Goal: Contribute content

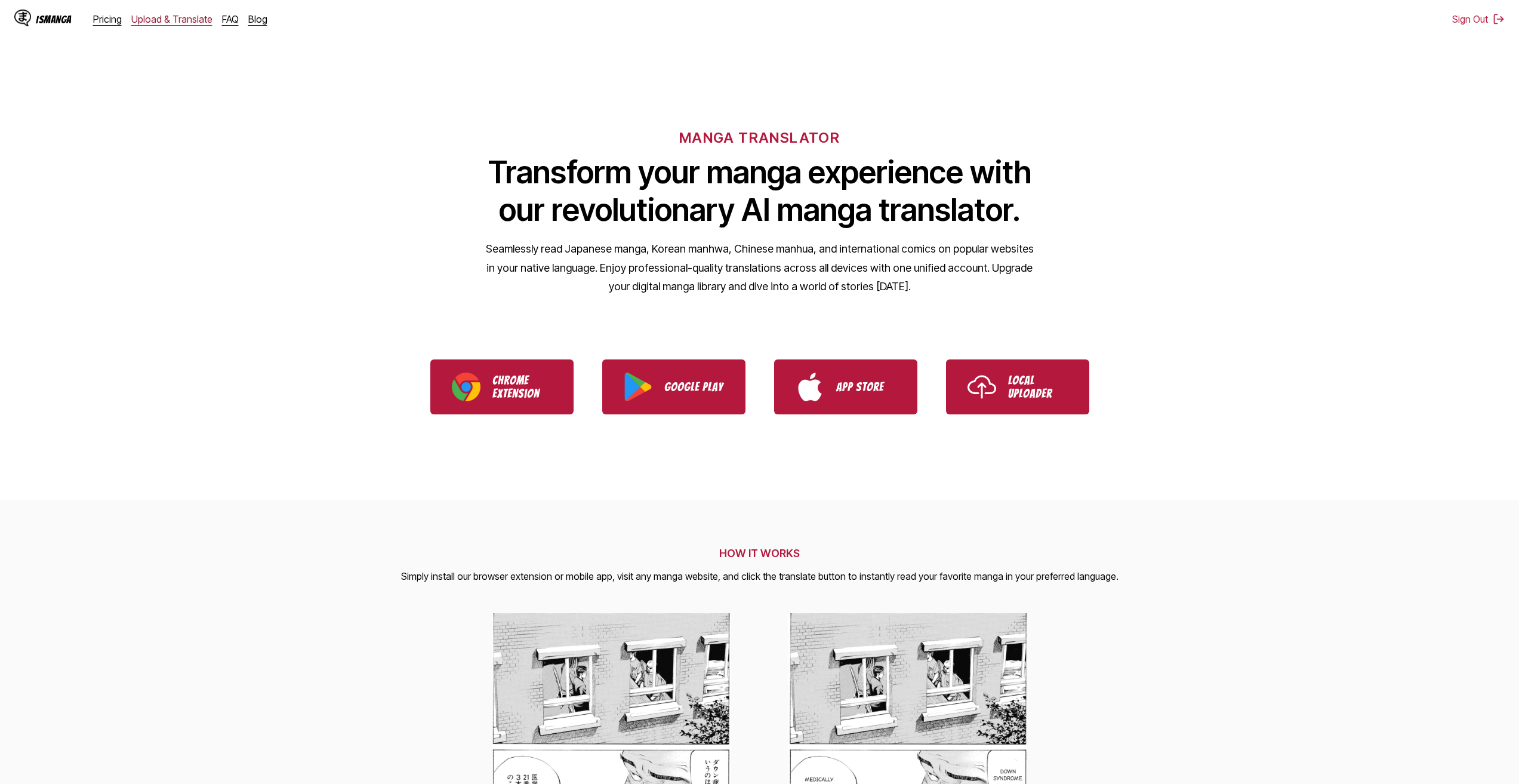
click at [180, 25] on link "Upload & Translate" at bounding box center [172, 19] width 81 height 12
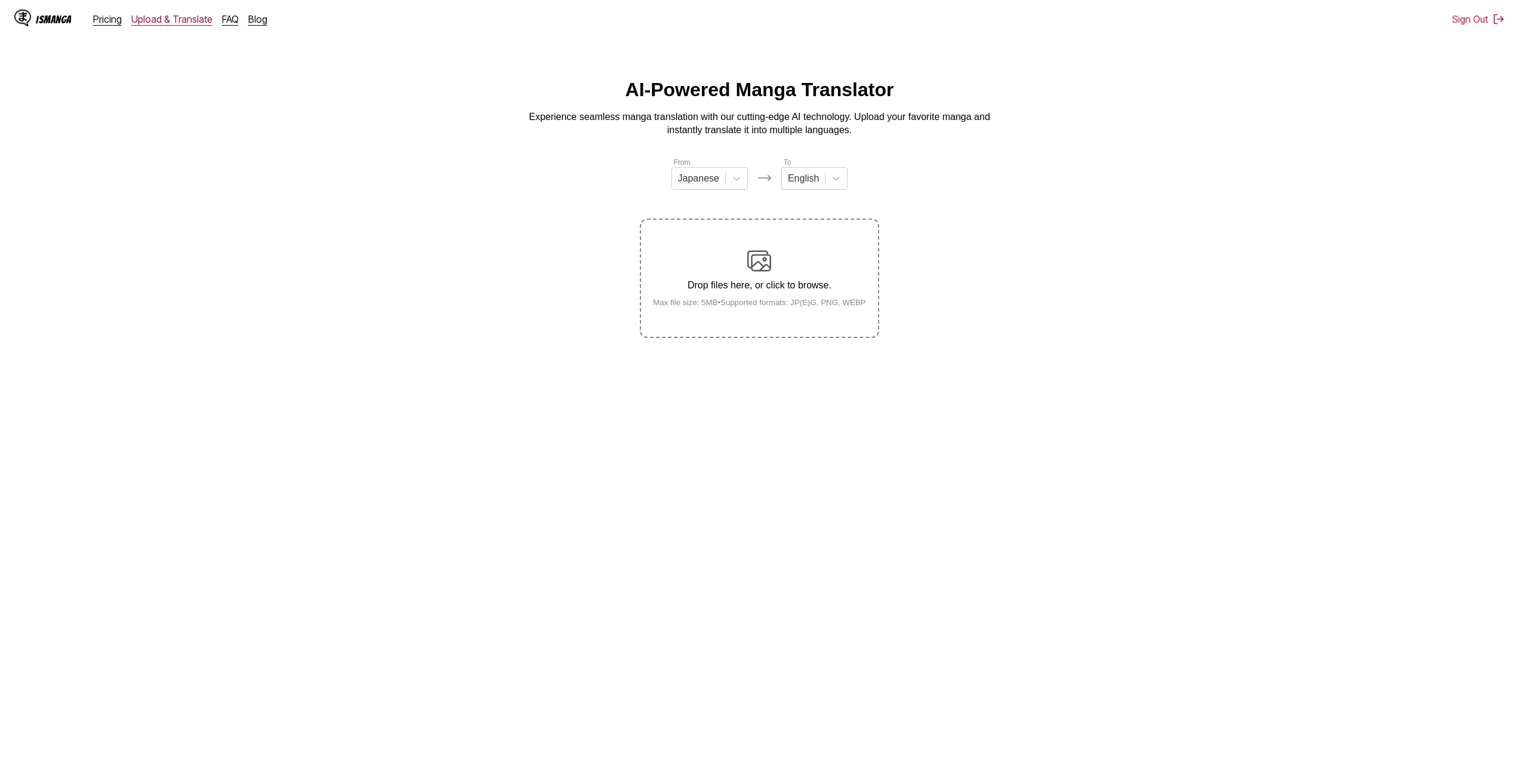
click at [181, 20] on link "Upload & Translate" at bounding box center [172, 19] width 81 height 12
